Goal: Information Seeking & Learning: Learn about a topic

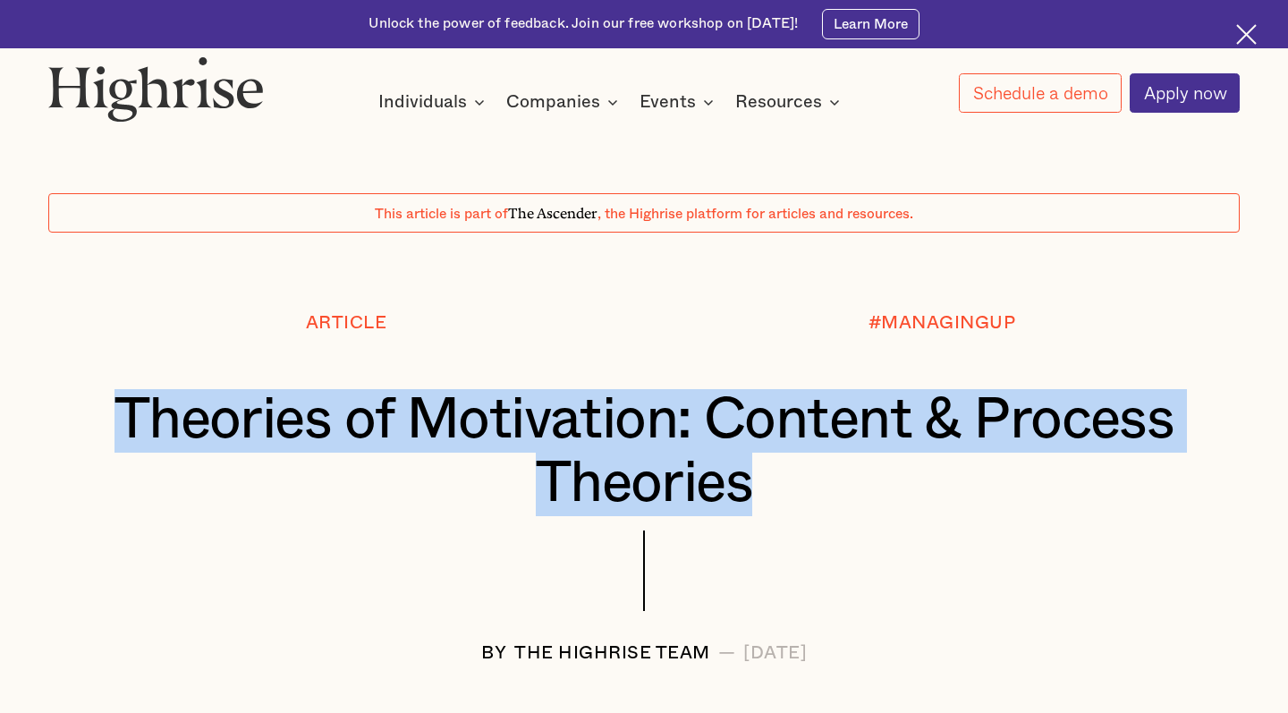
click at [756, 461] on div "Article #MANAGINGUP Theories of Motivation: Content & Process Theories BY The H…" at bounding box center [644, 488] width 1288 height 350
click at [756, 461] on h1 "Theories of Motivation: Content & Process Theories" at bounding box center [644, 452] width 1092 height 126
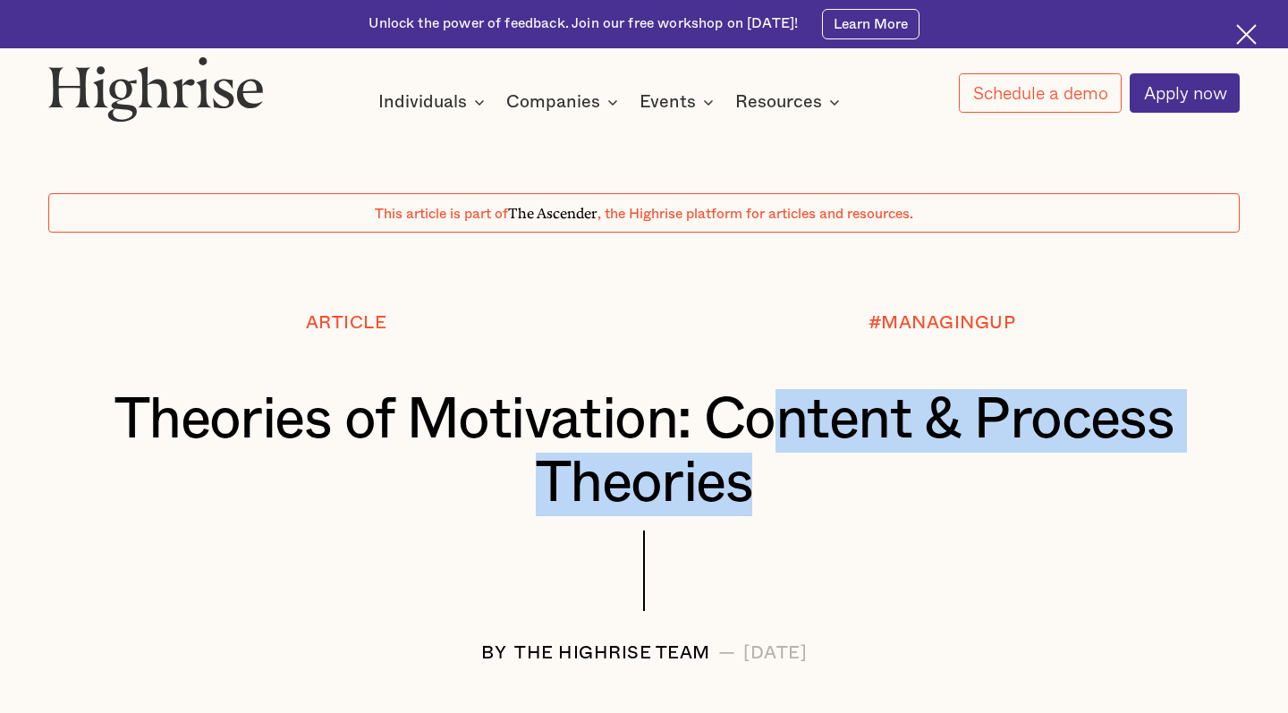
drag, startPoint x: 776, startPoint y: 448, endPoint x: 778, endPoint y: 381, distance: 67.1
click at [778, 389] on h1 "Theories of Motivation: Content & Process Theories" at bounding box center [644, 452] width 1092 height 126
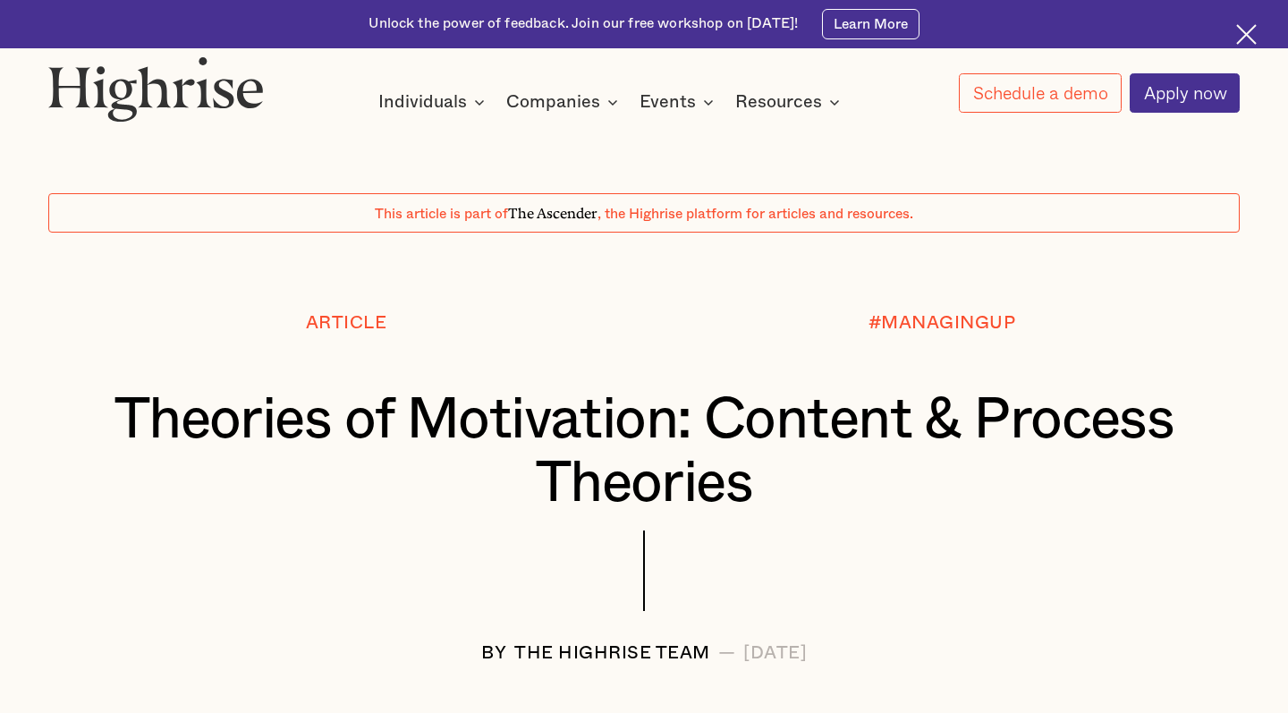
click at [778, 381] on div "#MANAGINGUP" at bounding box center [942, 351] width 596 height 76
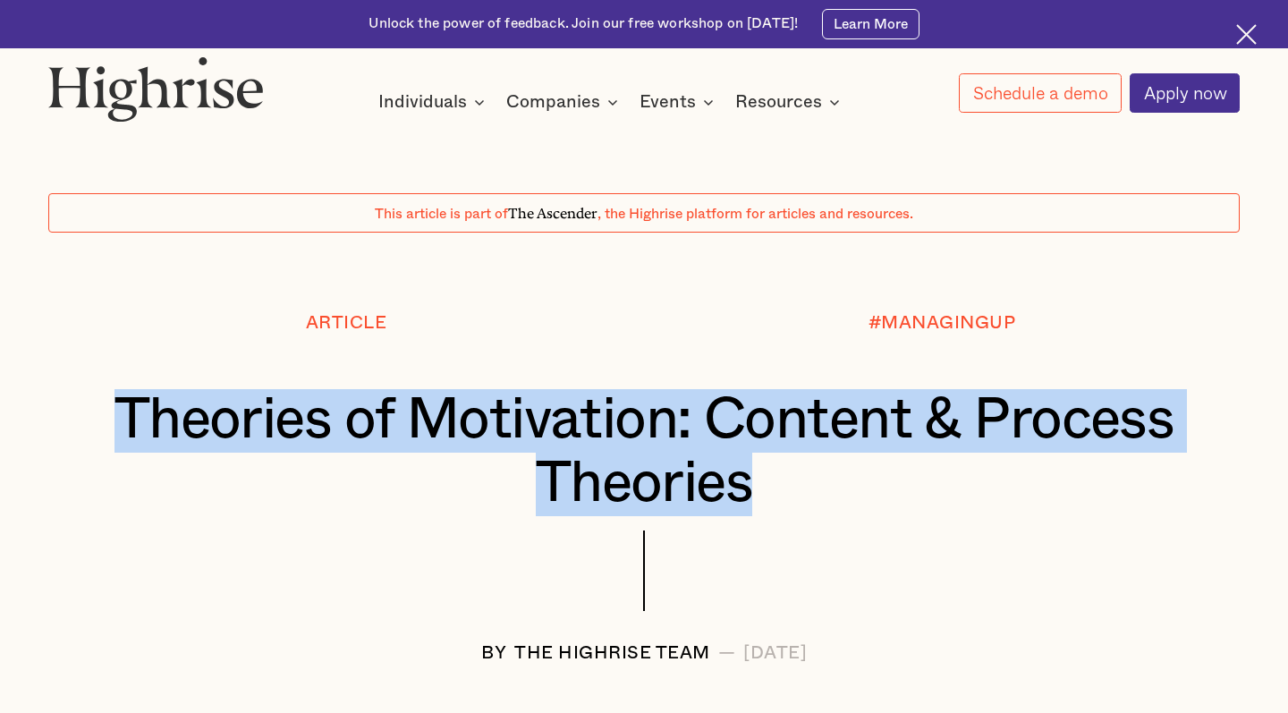
drag, startPoint x: 782, startPoint y: 367, endPoint x: 753, endPoint y: 454, distance: 91.4
click at [753, 454] on div "Article #MANAGINGUP Theories of Motivation: Content & Process Theories BY The H…" at bounding box center [644, 488] width 1288 height 350
click at [753, 454] on h1 "Theories of Motivation: Content & Process Theories" at bounding box center [644, 452] width 1092 height 126
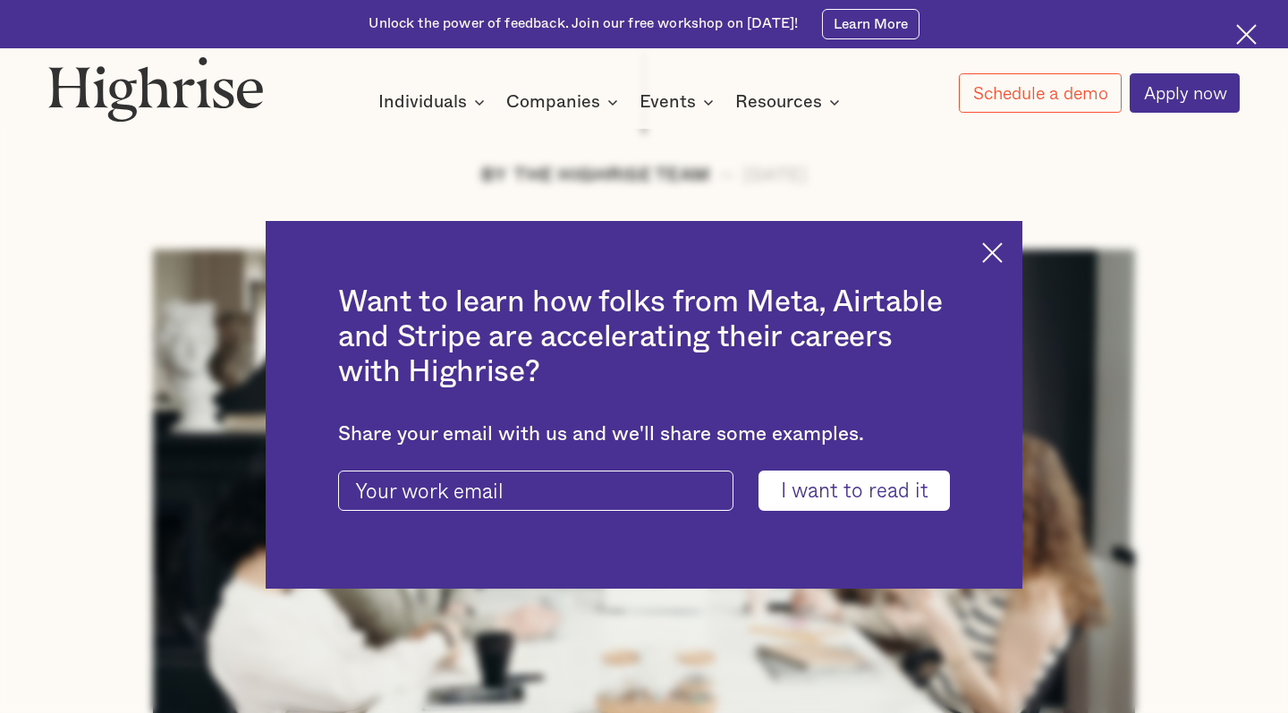
scroll to position [480, 0]
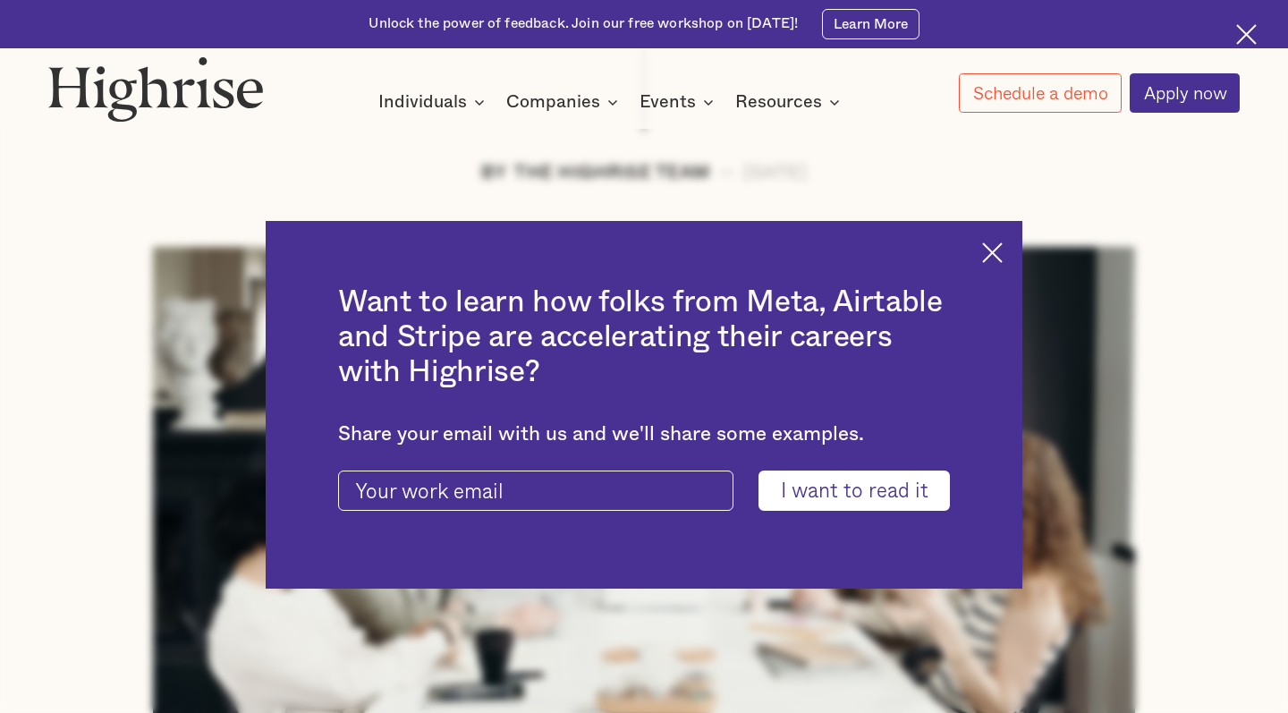
click at [983, 251] on img at bounding box center [992, 252] width 21 height 21
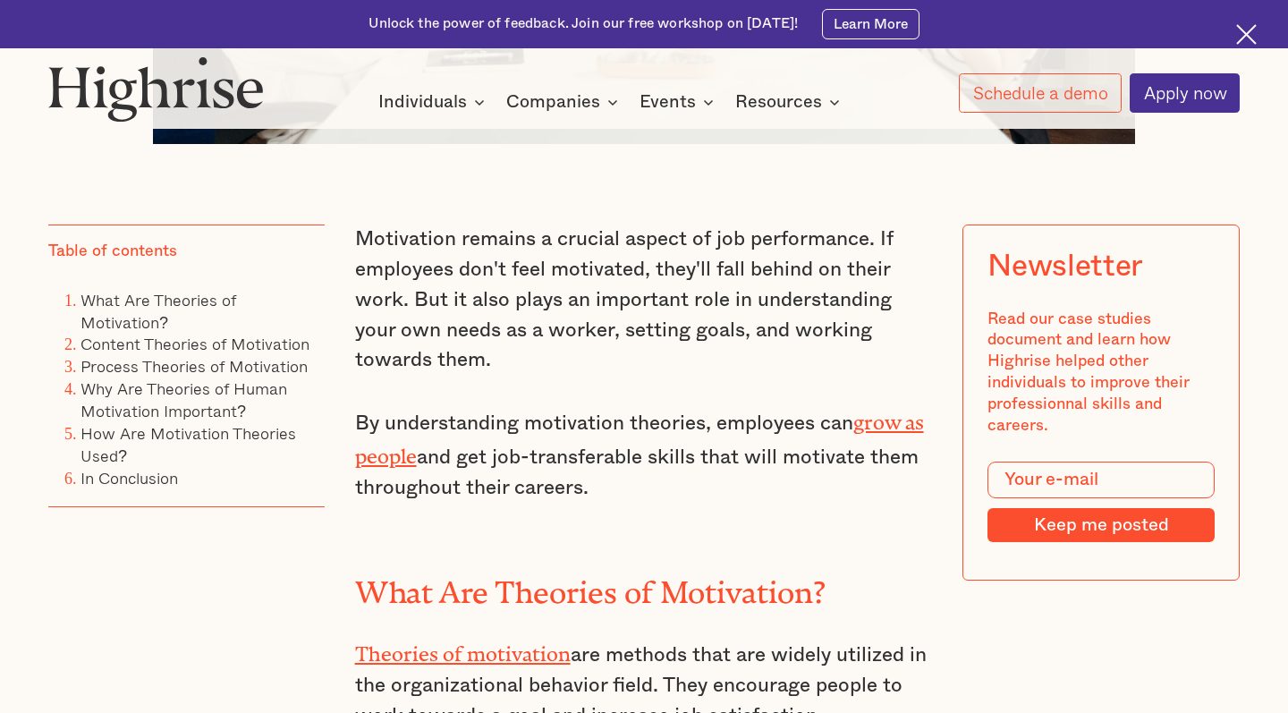
scroll to position [1371, 0]
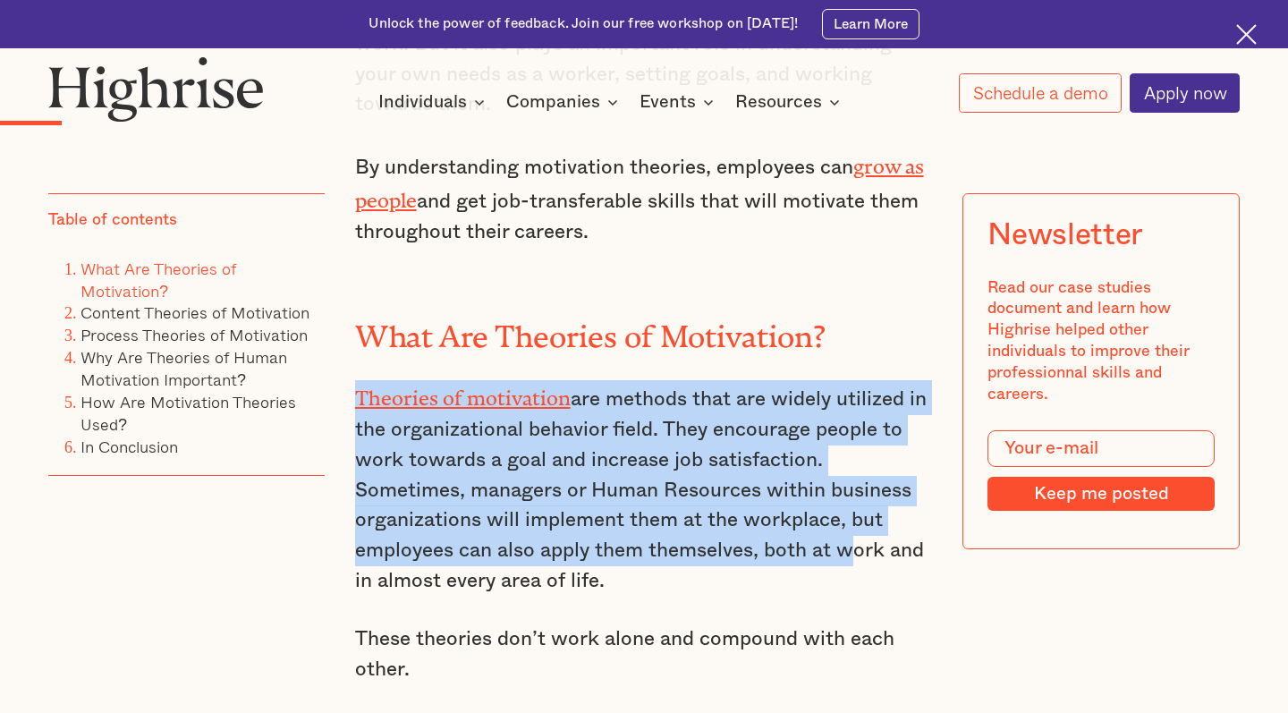
drag, startPoint x: 907, startPoint y: 332, endPoint x: 838, endPoint y: 527, distance: 206.8
click at [838, 527] on div "Motivation remains a crucial aspect of job performance. If employees don't feel…" at bounding box center [644, 522] width 579 height 1107
click at [838, 527] on p "Theories of motivation are methods that are widely utilized in the organization…" at bounding box center [644, 488] width 579 height 216
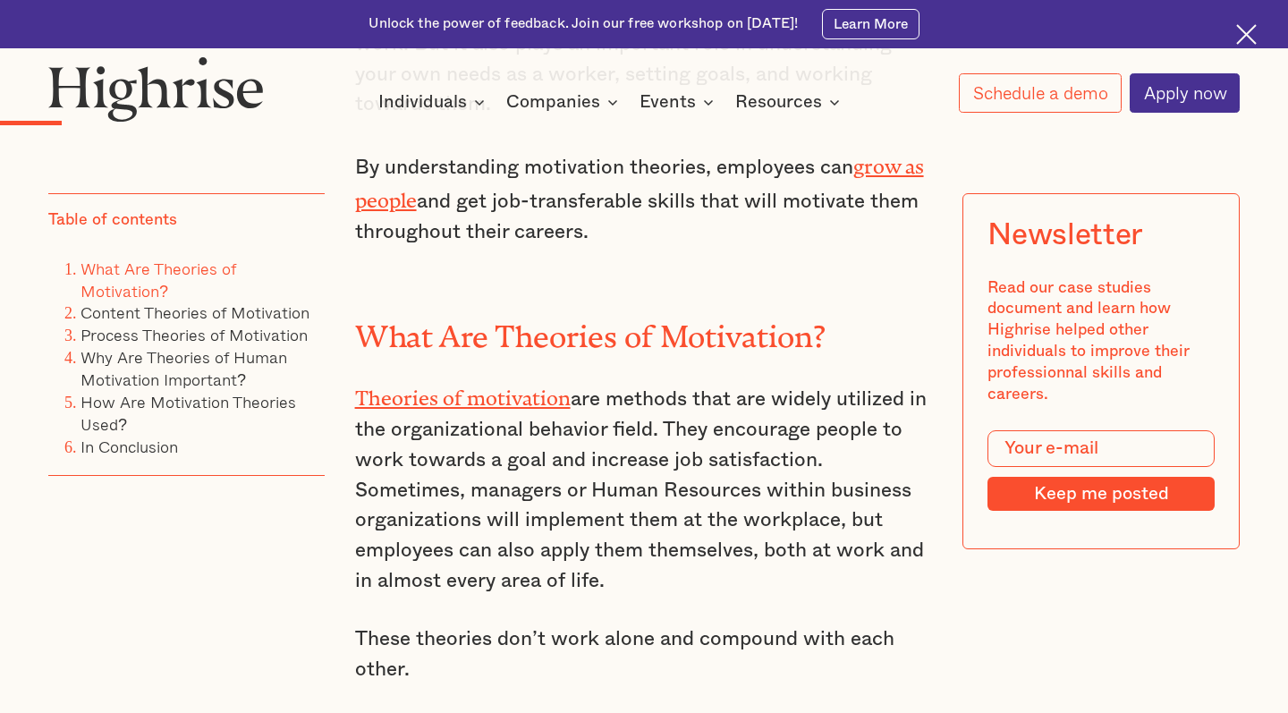
drag, startPoint x: 836, startPoint y: 556, endPoint x: 902, endPoint y: 372, distance: 195.5
click at [902, 380] on p "Theories of motivation are methods that are widely utilized in the organization…" at bounding box center [644, 488] width 579 height 216
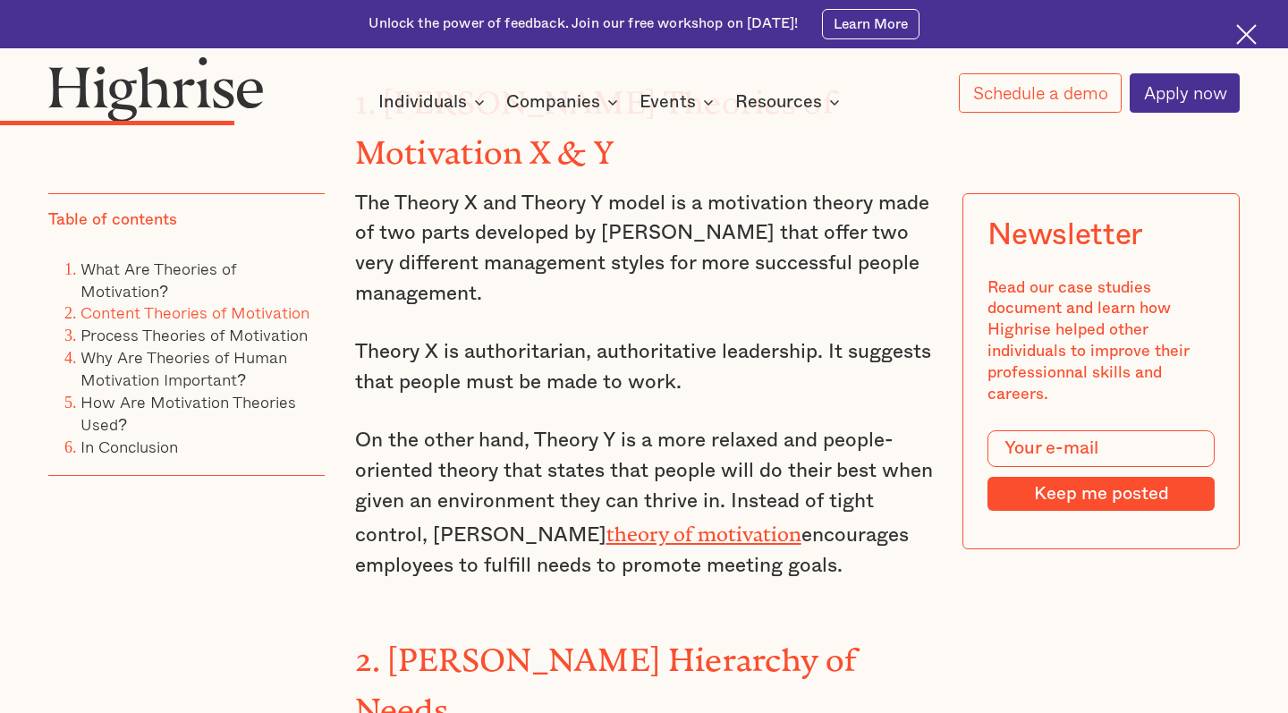
scroll to position [4376, 0]
